Goal: Use online tool/utility: Utilize a website feature to perform a specific function

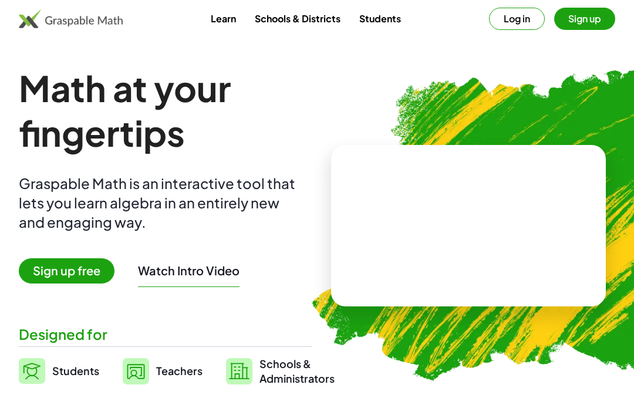
click at [518, 18] on button "Log in" at bounding box center [517, 19] width 56 height 22
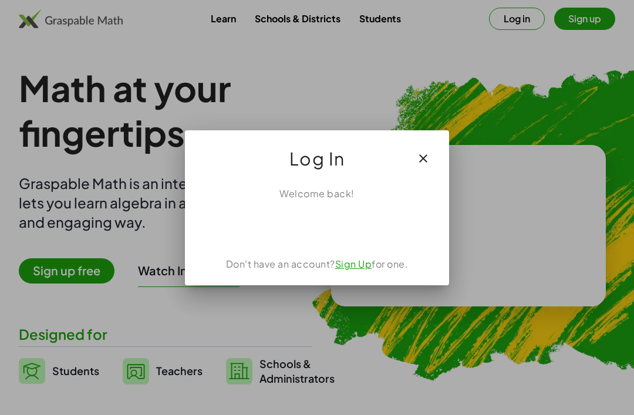
click at [340, 217] on div "Acceder con Google. Se abre en una pestaña nueva" at bounding box center [317, 227] width 112 height 26
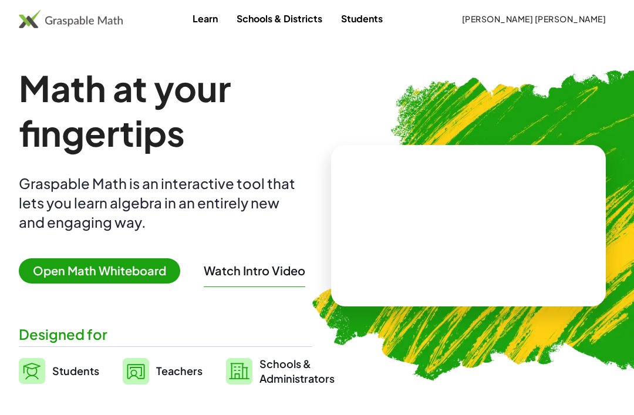
click at [560, 13] on span "[PERSON_NAME] [PERSON_NAME]" at bounding box center [533, 18] width 144 height 11
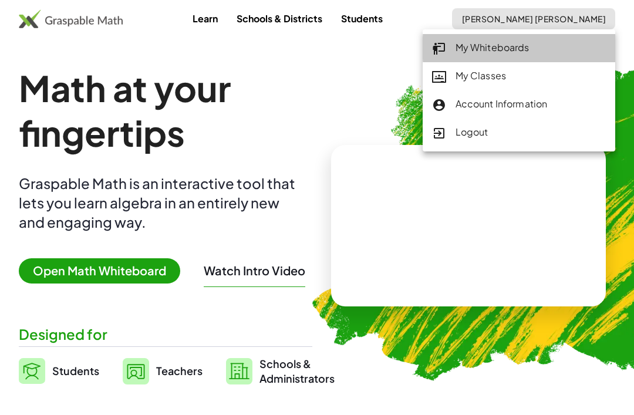
click at [532, 42] on div "My Whiteboards" at bounding box center [519, 47] width 174 height 15
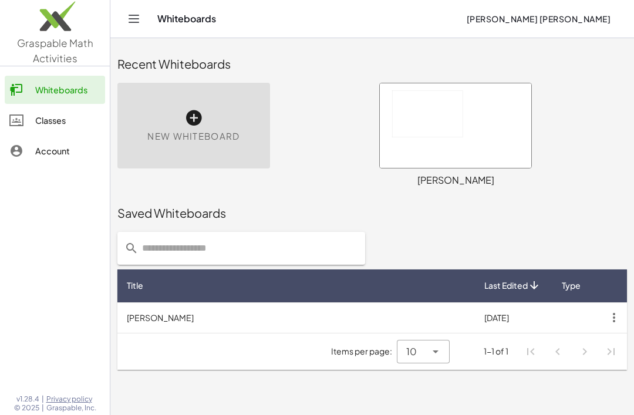
click at [185, 111] on icon at bounding box center [193, 118] width 19 height 19
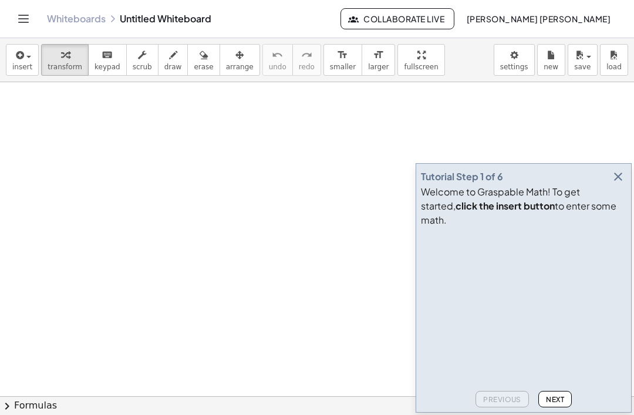
click at [19, 41] on div "insert select one: Math Expression Function Text Youtube Video Graphing Geometr…" at bounding box center [317, 60] width 634 height 44
click at [29, 67] on span "insert" at bounding box center [22, 67] width 20 height 8
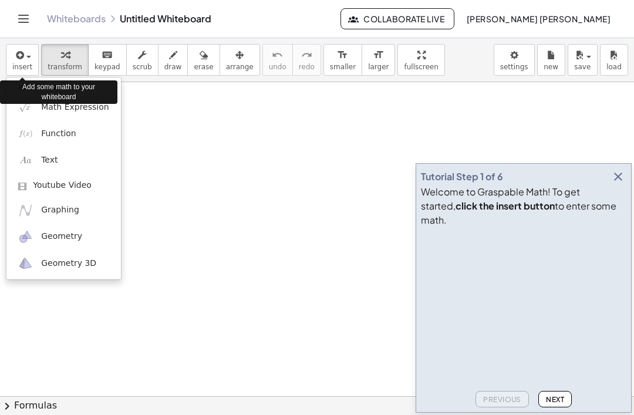
click at [39, 131] on link "Function" at bounding box center [63, 133] width 114 height 26
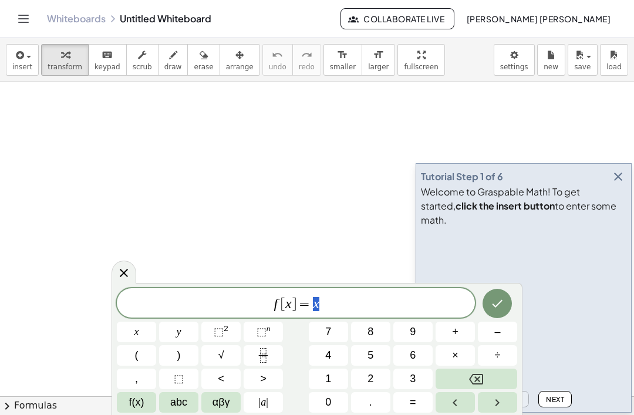
click at [121, 275] on icon at bounding box center [124, 273] width 8 height 8
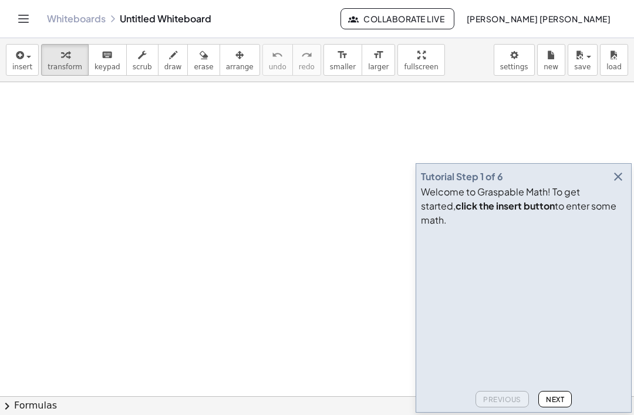
click at [35, 56] on button "insert" at bounding box center [22, 60] width 33 height 32
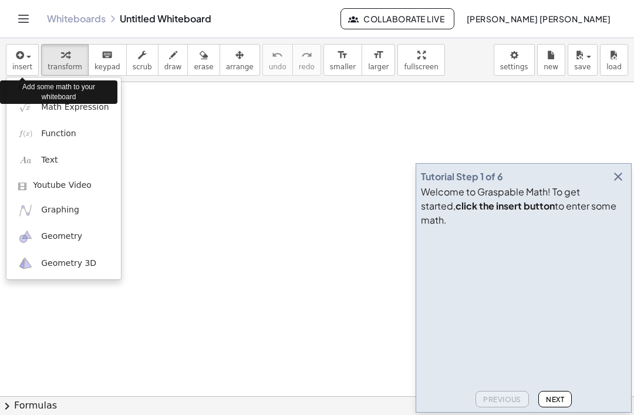
click at [70, 202] on link "Graphing" at bounding box center [63, 210] width 114 height 26
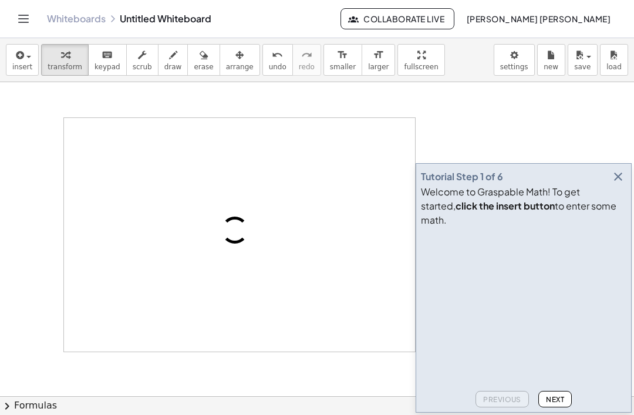
click at [626, 221] on div "Tutorial Step 1 of 6 Welcome to Graspable Math! To get started, click the inser…" at bounding box center [523, 287] width 216 height 249
click at [616, 184] on icon "button" at bounding box center [618, 177] width 14 height 14
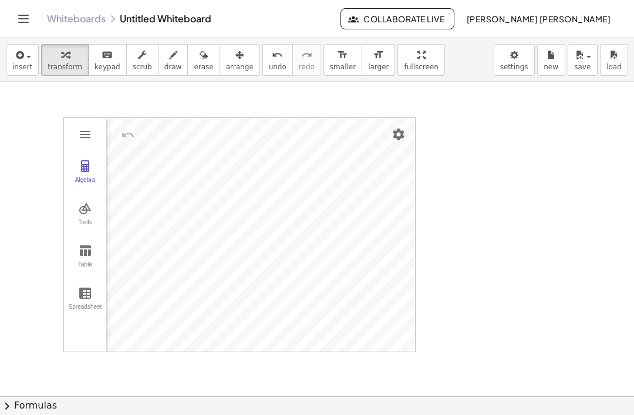
click at [88, 249] on img "Graphing Calculator" at bounding box center [85, 251] width 14 height 14
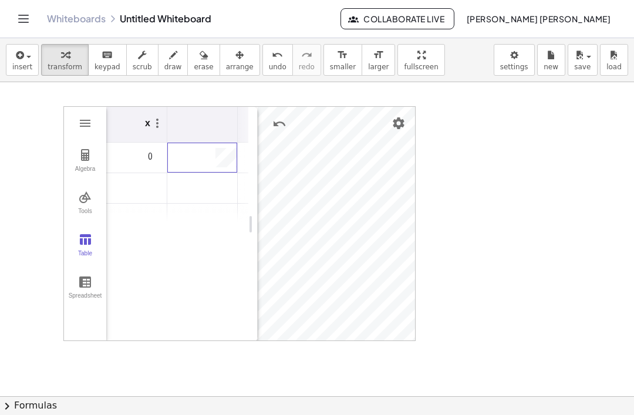
click at [191, 144] on div "Graphing Calculator" at bounding box center [202, 158] width 70 height 30
click at [87, 282] on img "Graphing Calculator" at bounding box center [85, 282] width 14 height 14
click at [82, 277] on img "Graphing Calculator" at bounding box center [85, 282] width 14 height 14
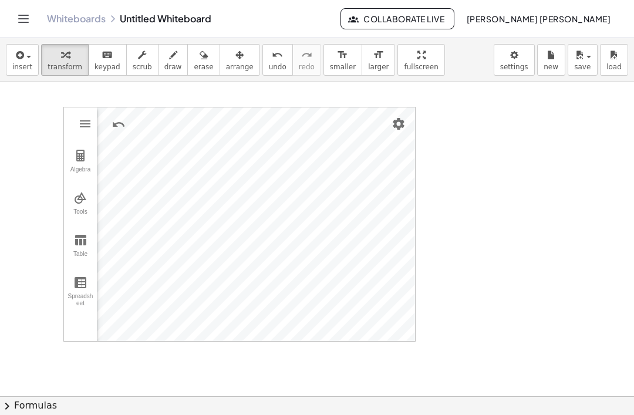
click at [403, 125] on img "Settings" at bounding box center [398, 124] width 14 height 14
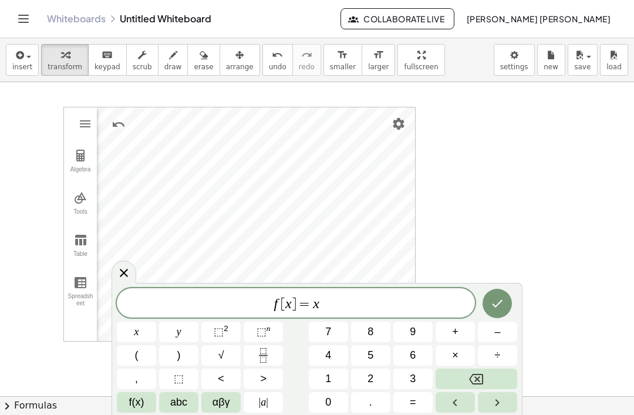
click at [135, 275] on div at bounding box center [123, 272] width 25 height 23
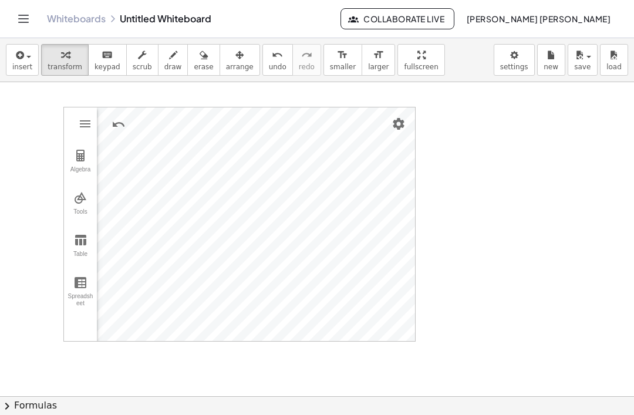
click at [395, 122] on img "Settings" at bounding box center [398, 124] width 14 height 14
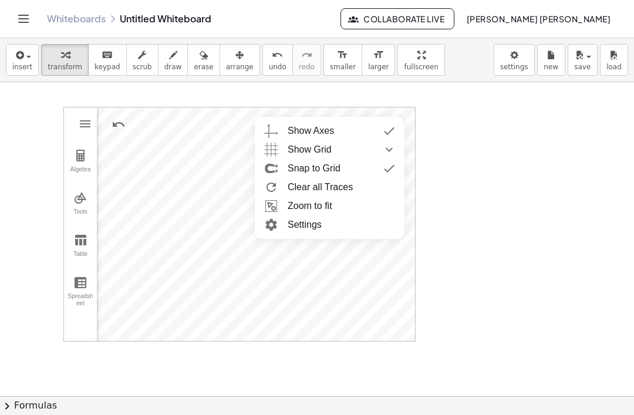
click at [322, 147] on span "Show Grid" at bounding box center [310, 149] width 44 height 19
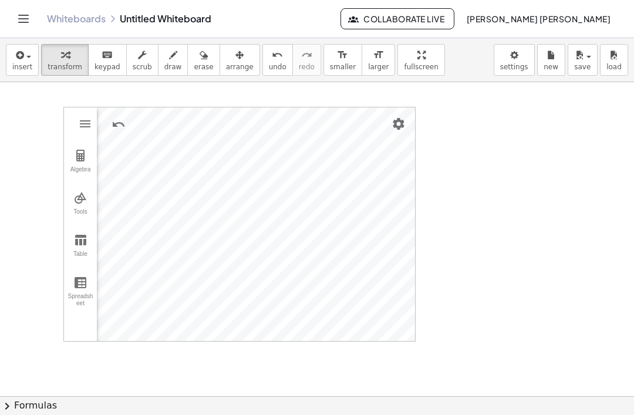
click at [79, 128] on img "Graphing Calculator" at bounding box center [85, 124] width 14 height 14
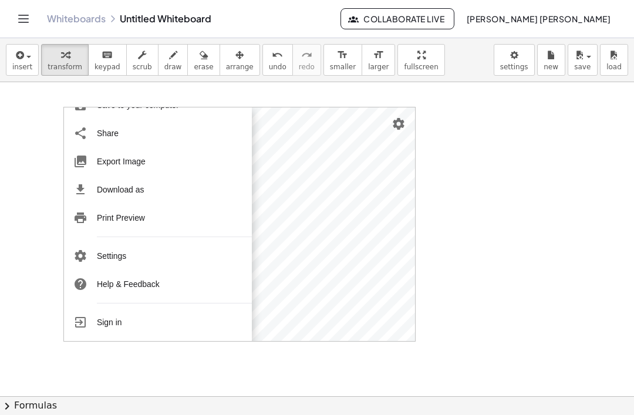
scroll to position [144, 0]
click at [146, 264] on li "Settings" at bounding box center [155, 256] width 182 height 28
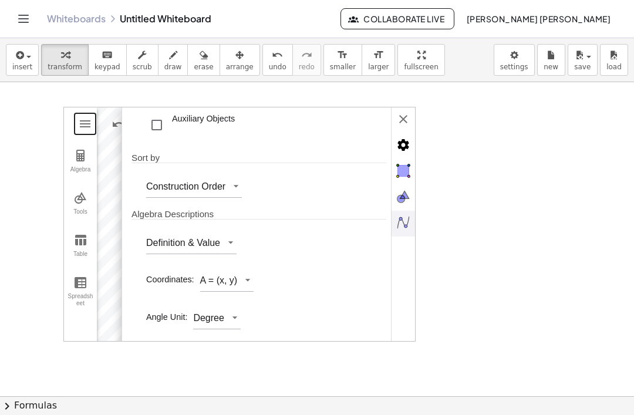
scroll to position [52, 0]
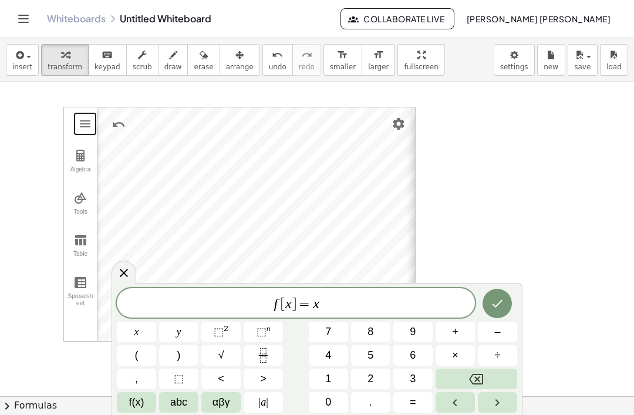
type input "*"
click at [126, 269] on icon at bounding box center [124, 273] width 14 height 14
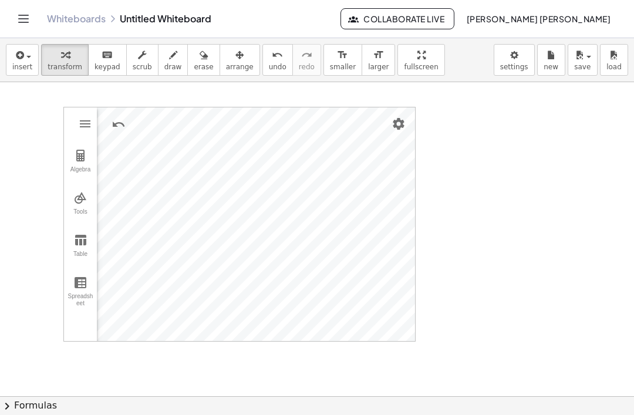
click at [75, 192] on img "Graphing Calculator" at bounding box center [80, 198] width 14 height 14
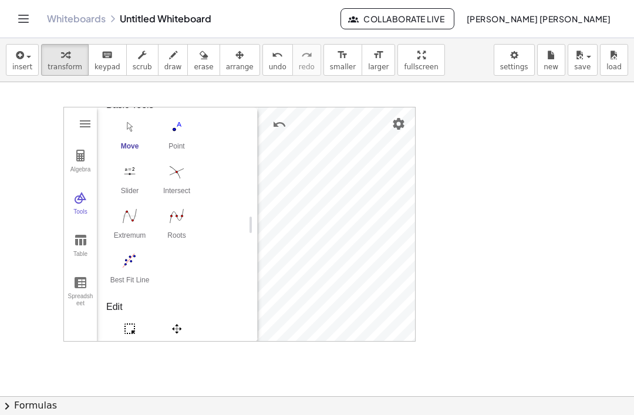
scroll to position [13, 0]
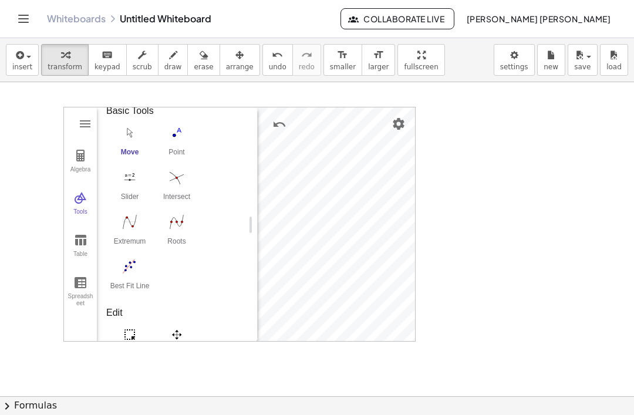
click at [182, 168] on img "Intersect. Select intersection or two objects successively" at bounding box center [176, 177] width 47 height 19
click at [220, 326] on img "Move. Drag or select object" at bounding box center [227, 321] width 28 height 28
click at [124, 229] on img "Extremum. Select a function" at bounding box center [129, 221] width 47 height 19
click at [123, 273] on img "Best Fit Line. Select several points or list of points" at bounding box center [129, 266] width 47 height 19
click at [218, 320] on img "Move. Drag or select object" at bounding box center [227, 321] width 28 height 28
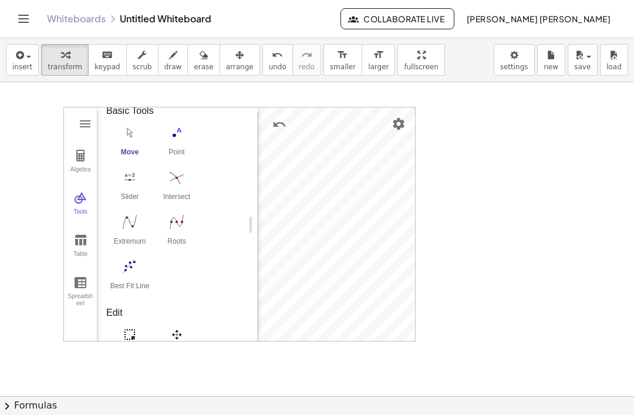
click at [133, 226] on img "Extremum. Select a function" at bounding box center [129, 221] width 47 height 19
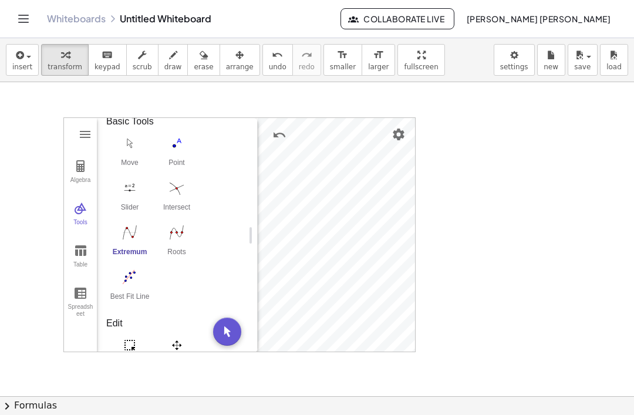
scroll to position [0, 0]
click at [129, 272] on img "Best Fit Line. Select several points or list of points" at bounding box center [129, 277] width 47 height 19
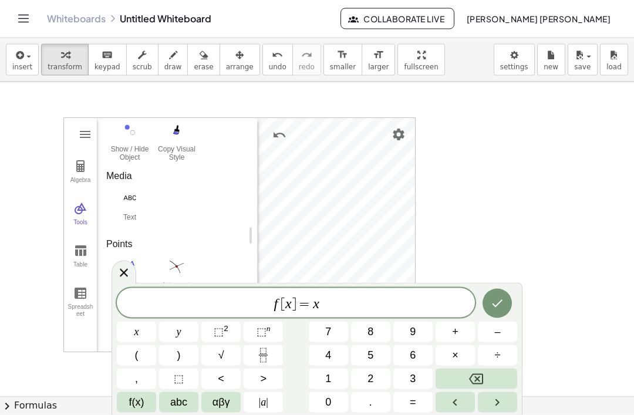
scroll to position [16, 0]
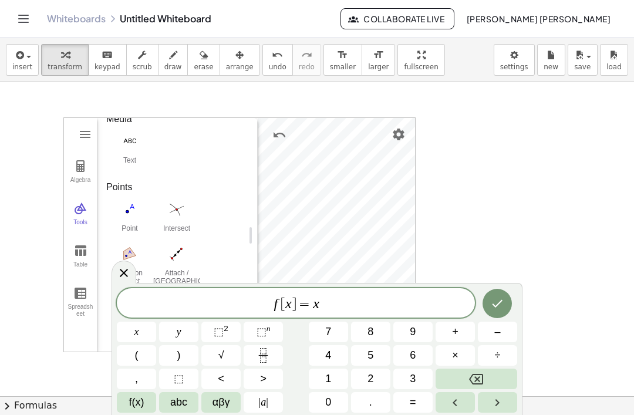
click at [130, 278] on icon at bounding box center [124, 273] width 14 height 14
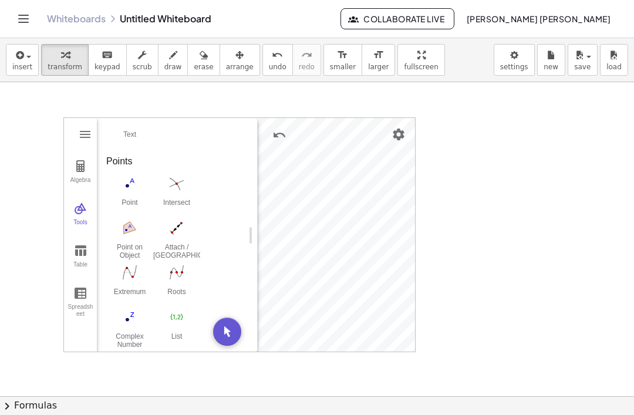
scroll to position [401, 0]
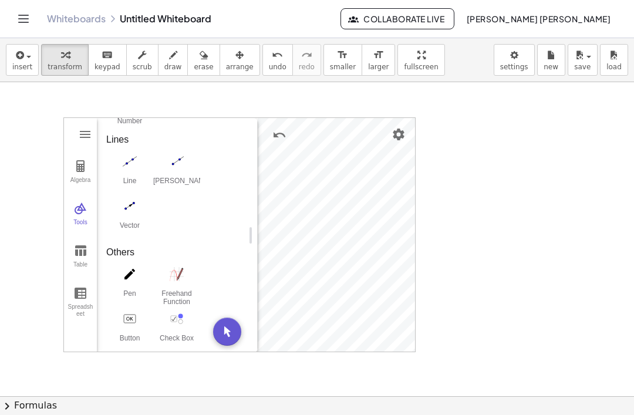
scroll to position [623, 0]
click at [120, 153] on img "Line. Select two points or positions" at bounding box center [129, 162] width 47 height 19
click at [137, 154] on img "Line. Select two points or positions" at bounding box center [129, 162] width 47 height 19
click at [233, 328] on img "Move. Drag or select object" at bounding box center [227, 331] width 28 height 28
click at [229, 309] on div "Pen Freehand Function Button Check Box Input Box" at bounding box center [172, 332] width 133 height 134
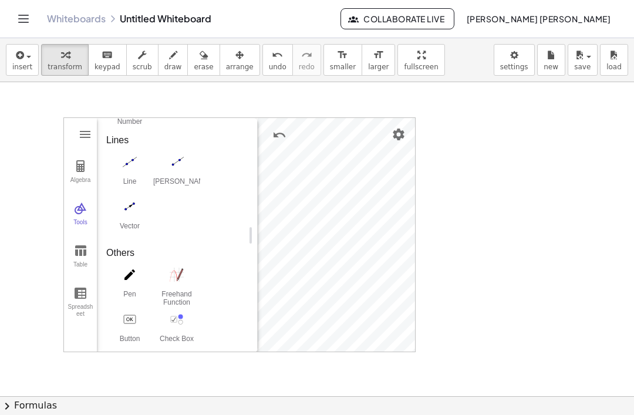
click at [131, 153] on img "Line. Select two points or positions" at bounding box center [129, 162] width 47 height 19
click at [227, 317] on img "Move. Drag or select object" at bounding box center [227, 331] width 28 height 28
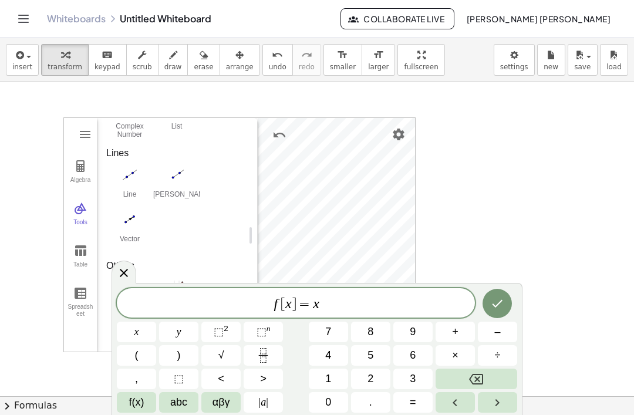
scroll to position [609, 0]
click at [128, 279] on icon at bounding box center [124, 273] width 14 height 14
click at [112, 271] on div at bounding box center [123, 272] width 25 height 23
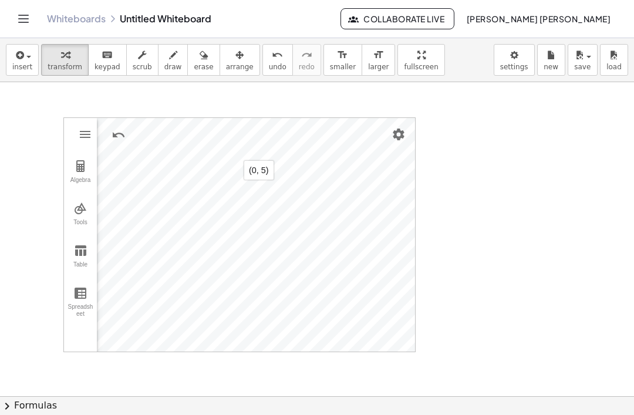
click at [75, 244] on img "Graphing Calculator" at bounding box center [80, 251] width 14 height 14
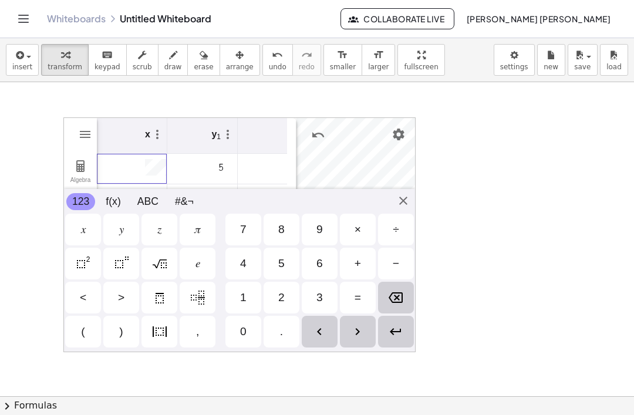
scroll to position [0, 0]
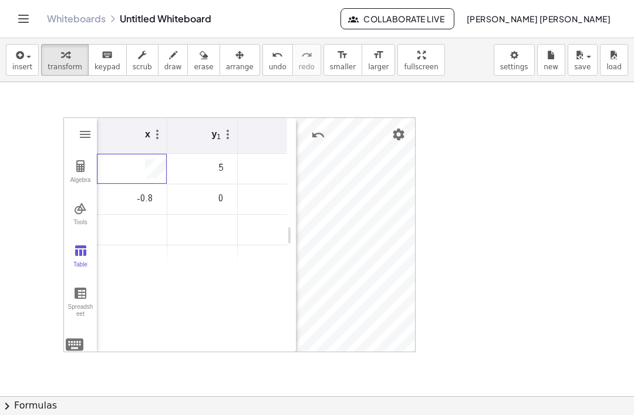
type input "*"
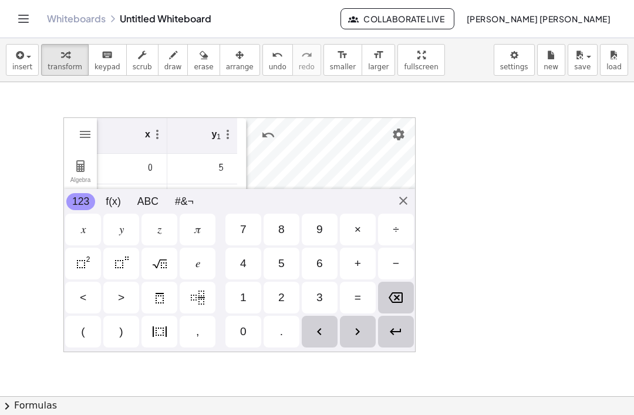
scroll to position [0, 1]
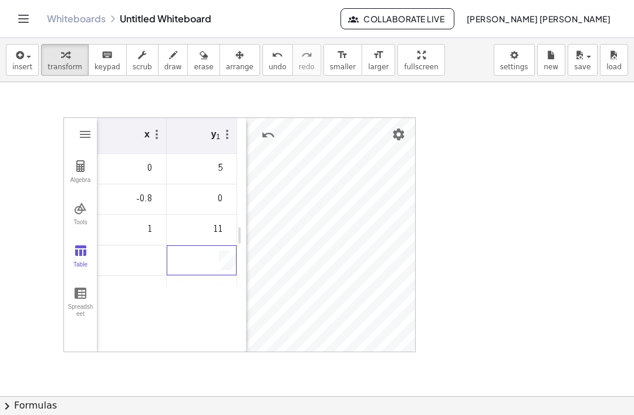
click at [76, 201] on img "Graphing Calculator" at bounding box center [80, 208] width 14 height 14
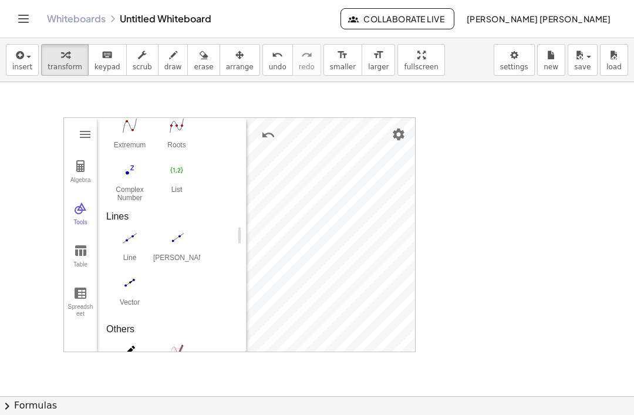
scroll to position [549, 0]
click at [130, 228] on img "Line. Select two points or positions" at bounding box center [129, 236] width 47 height 19
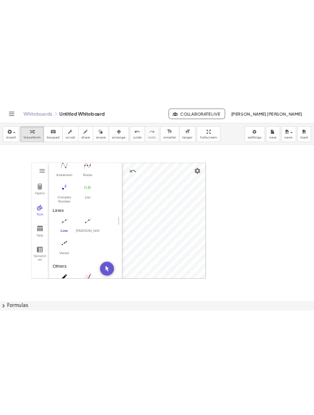
scroll to position [0, 0]
